Goal: Book appointment/travel/reservation

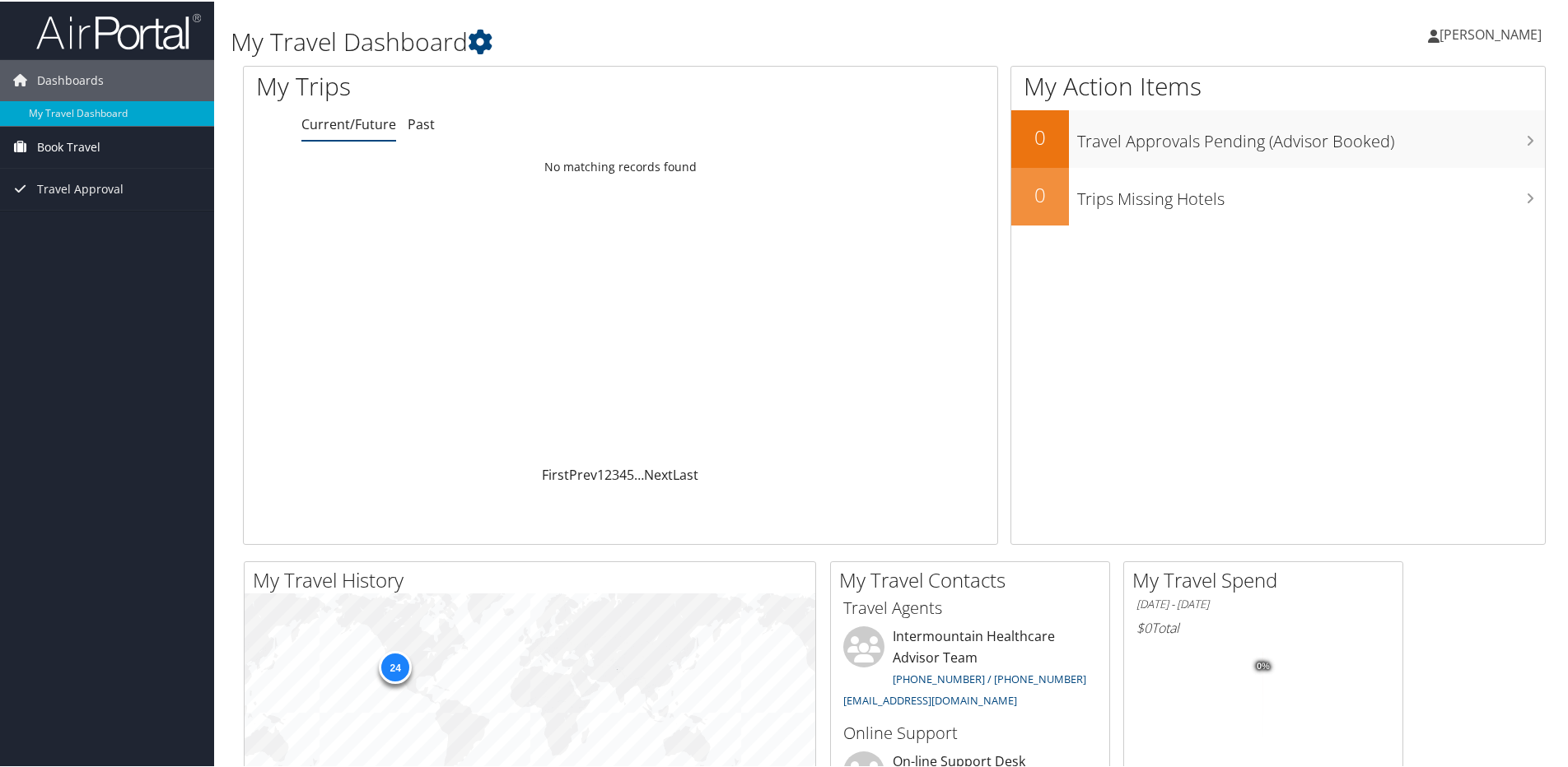
click at [70, 142] on span "Book Travel" at bounding box center [69, 145] width 63 height 41
click at [63, 206] on link "Book/Manage Online Trips" at bounding box center [107, 203] width 214 height 24
